Goal: Find contact information: Find contact information

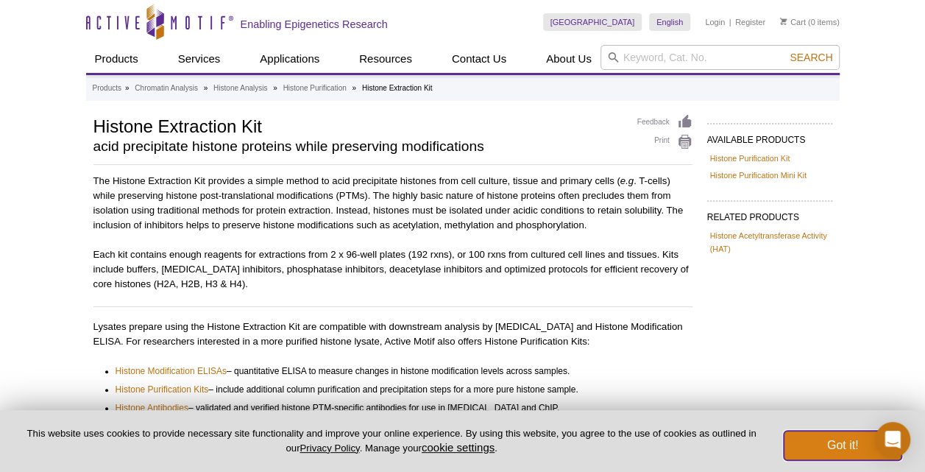
click at [851, 441] on button "Got it!" at bounding box center [843, 445] width 118 height 29
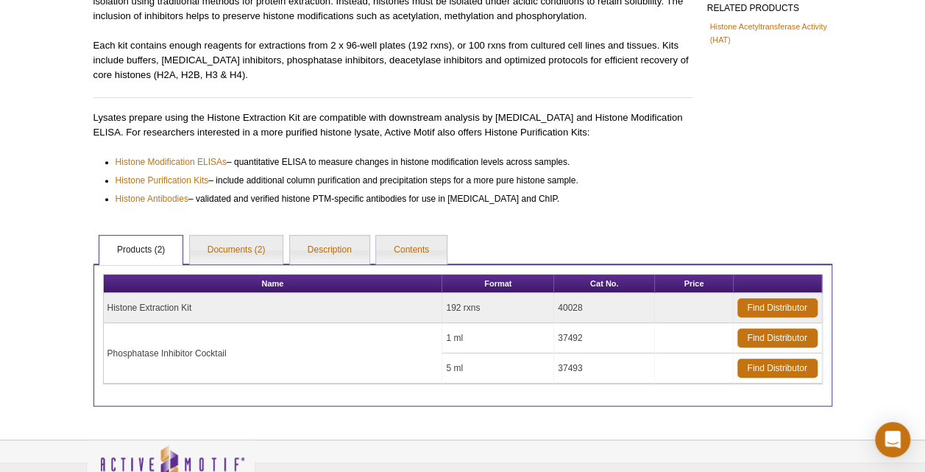
scroll to position [221, 0]
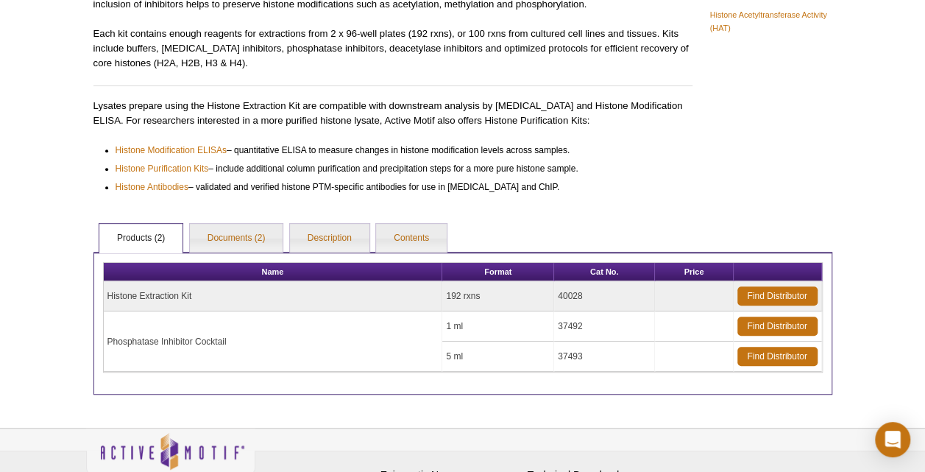
drag, startPoint x: 448, startPoint y: 291, endPoint x: 501, endPoint y: 295, distance: 53.9
click at [501, 295] on td "192 rxns" at bounding box center [498, 296] width 112 height 30
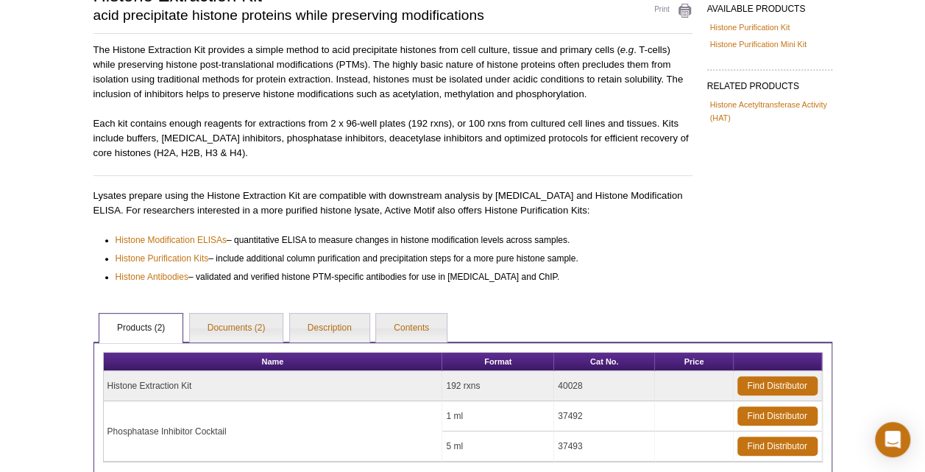
scroll to position [303, 0]
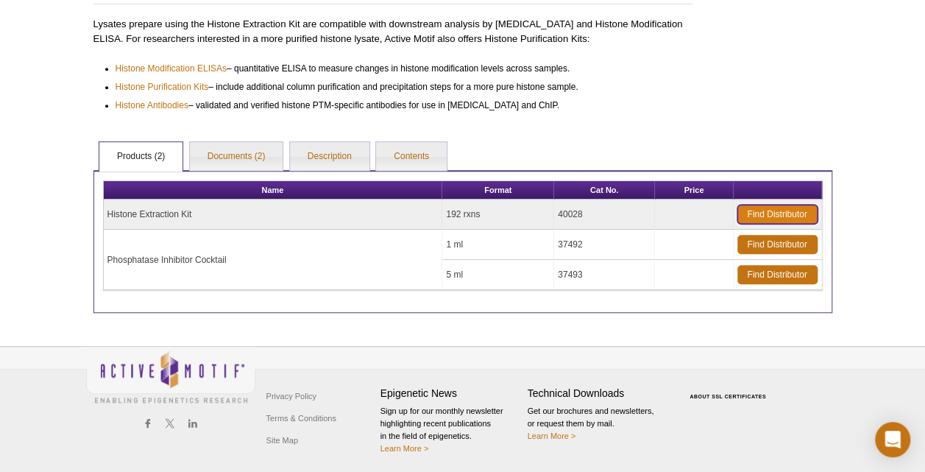
click at [759, 211] on link "Find Distributor" at bounding box center [778, 214] width 80 height 19
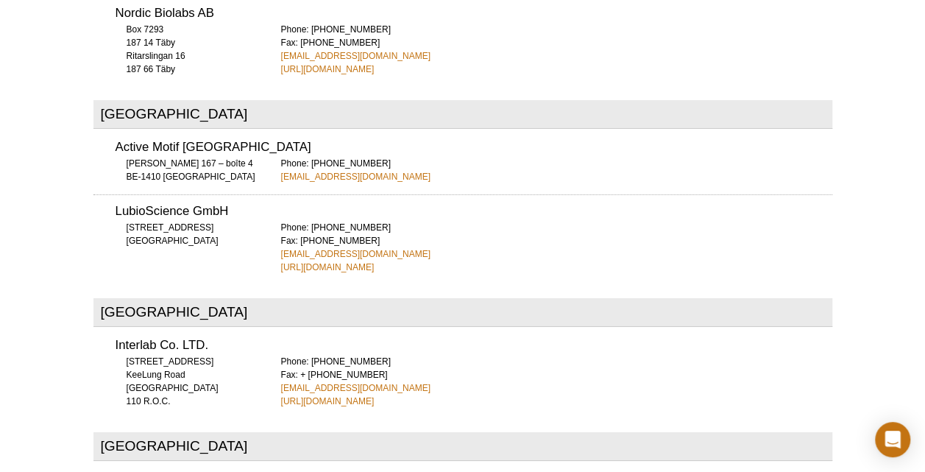
scroll to position [5427, 0]
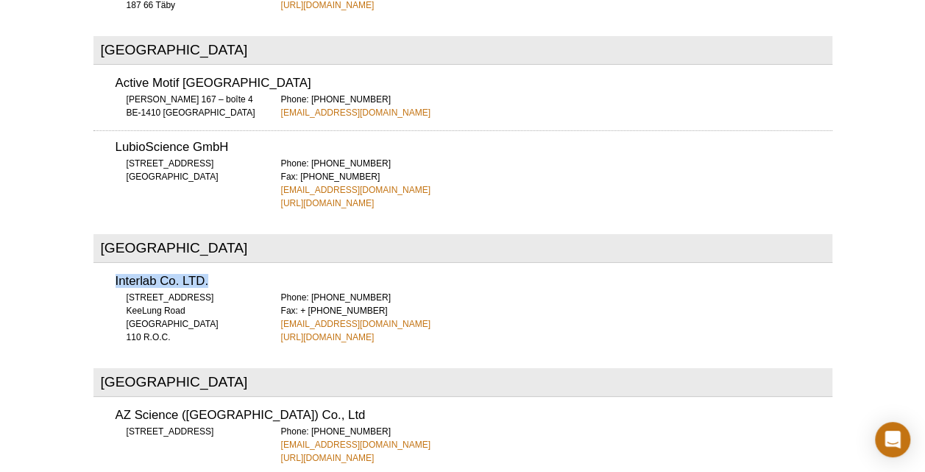
drag, startPoint x: 115, startPoint y: 199, endPoint x: 293, endPoint y: 215, distance: 178.9
click at [208, 275] on h3 "Interlab Co. LTD." at bounding box center [474, 281] width 717 height 13
drag, startPoint x: 520, startPoint y: 243, endPoint x: 375, endPoint y: 279, distance: 148.7
click at [505, 291] on div "Phone: [PHONE_NUMBER] Fax: + [PHONE_NUMBER] [EMAIL_ADDRESS][DOMAIN_NAME] [URL][…" at bounding box center [556, 317] width 551 height 53
click at [364, 330] on link "[URL][DOMAIN_NAME]" at bounding box center [327, 336] width 93 height 13
